Goal: Task Accomplishment & Management: Use online tool/utility

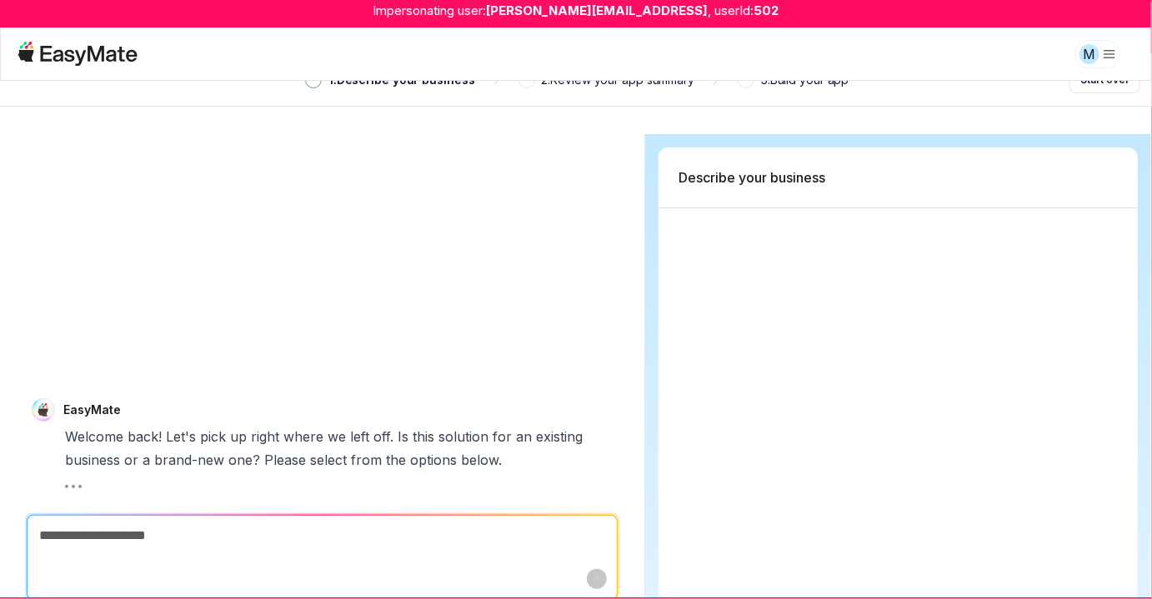
type textarea "*"
click at [1085, 64] on html "Impersonating user: mike@easymate.ai , userId: 502 M 1 . Describe your business…" at bounding box center [576, 299] width 1152 height 599
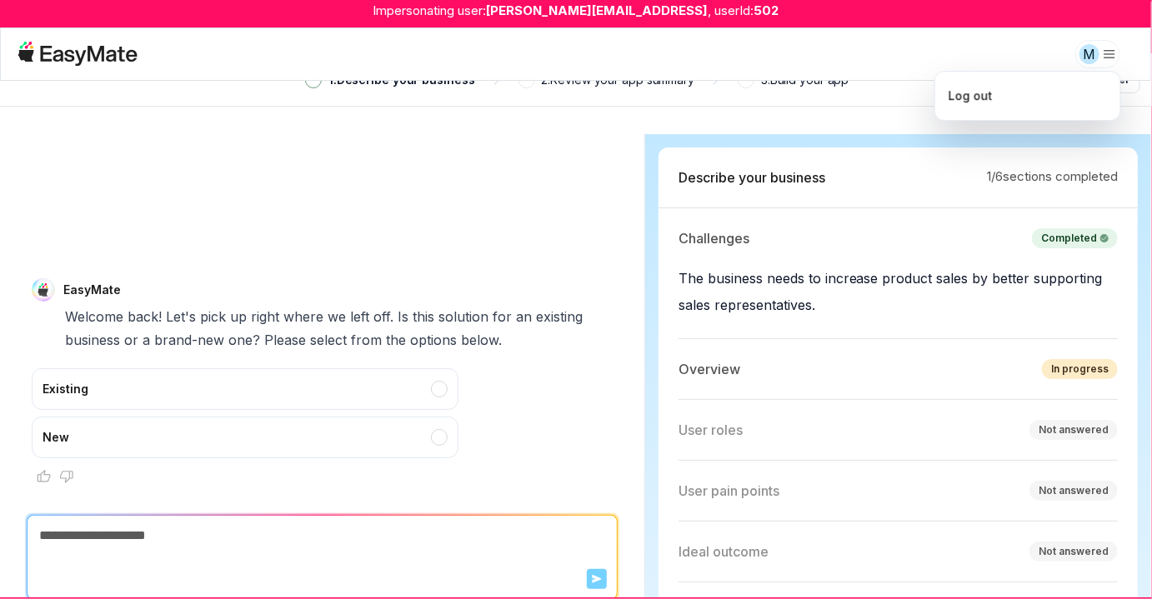
scroll to position [2, 0]
click at [1051, 94] on div "Log out" at bounding box center [1028, 95] width 172 height 35
